Goal: Information Seeking & Learning: Understand process/instructions

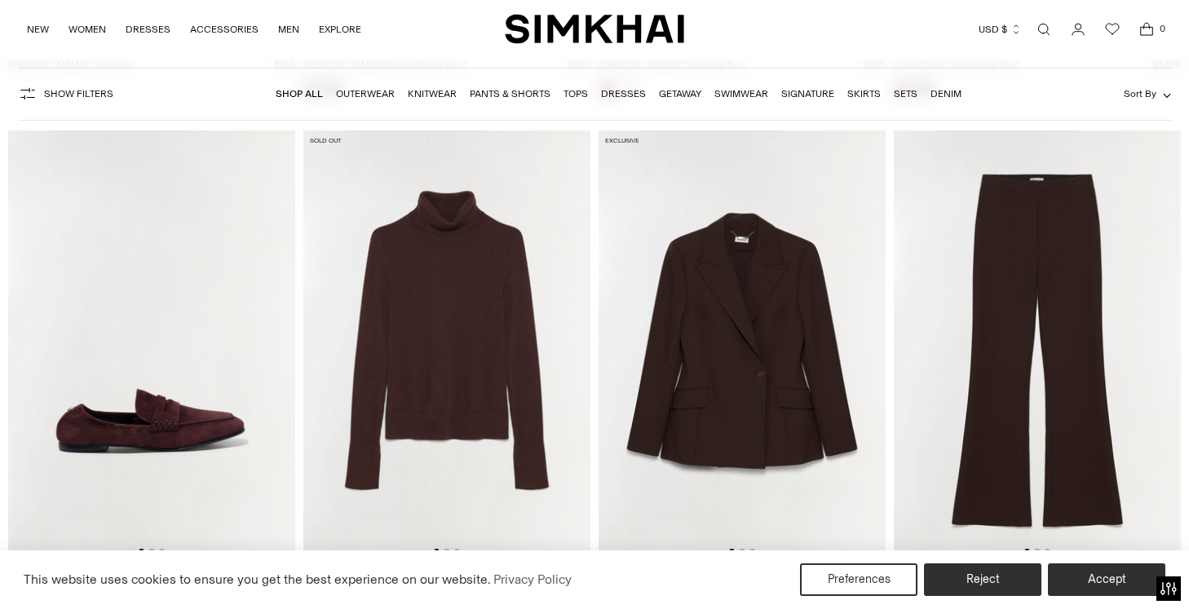
scroll to position [8359, 0]
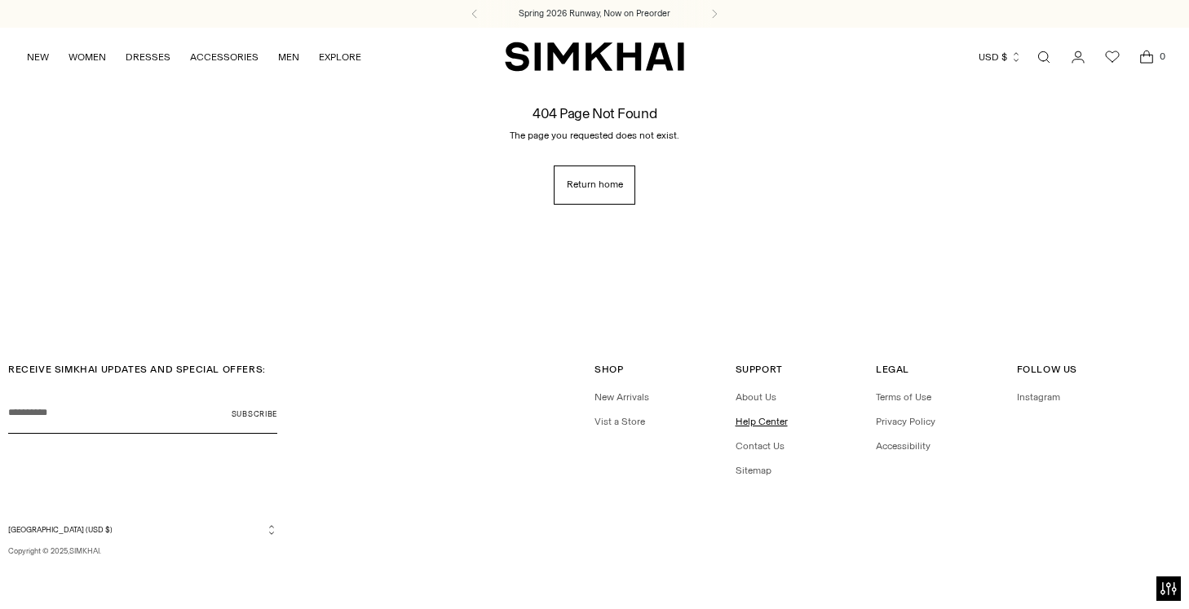
click at [754, 420] on link "Help Center" at bounding box center [762, 421] width 52 height 11
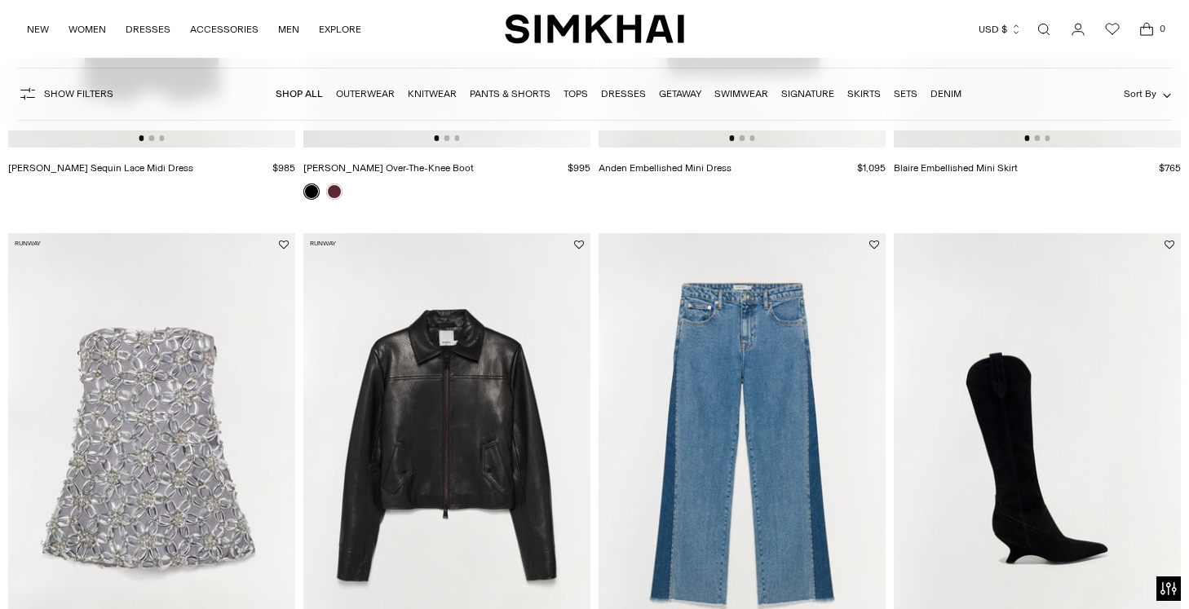
scroll to position [1151, 0]
